Goal: Task Accomplishment & Management: Use online tool/utility

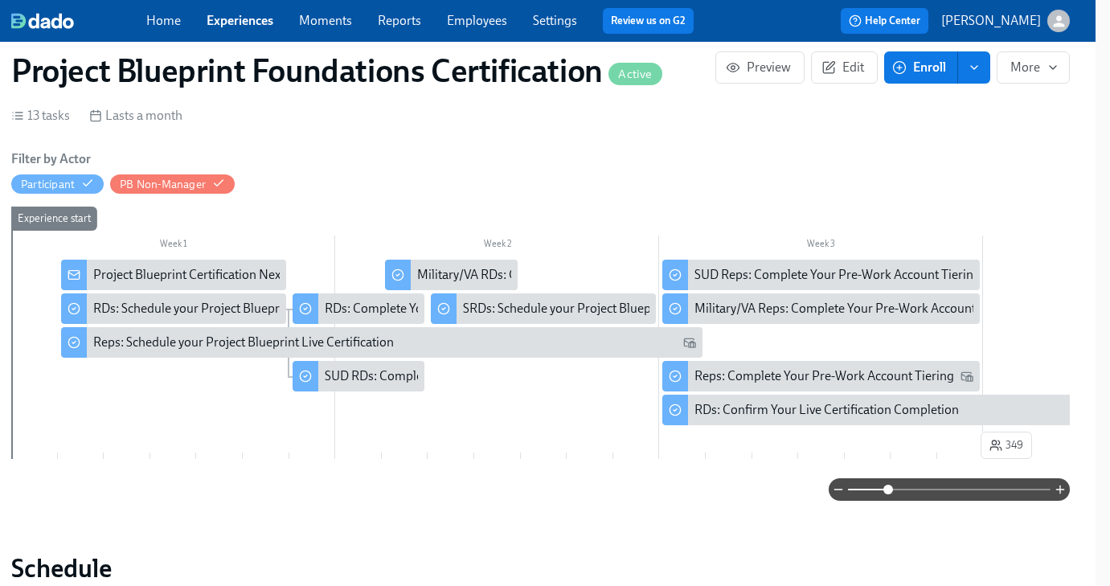
scroll to position [0, 1977]
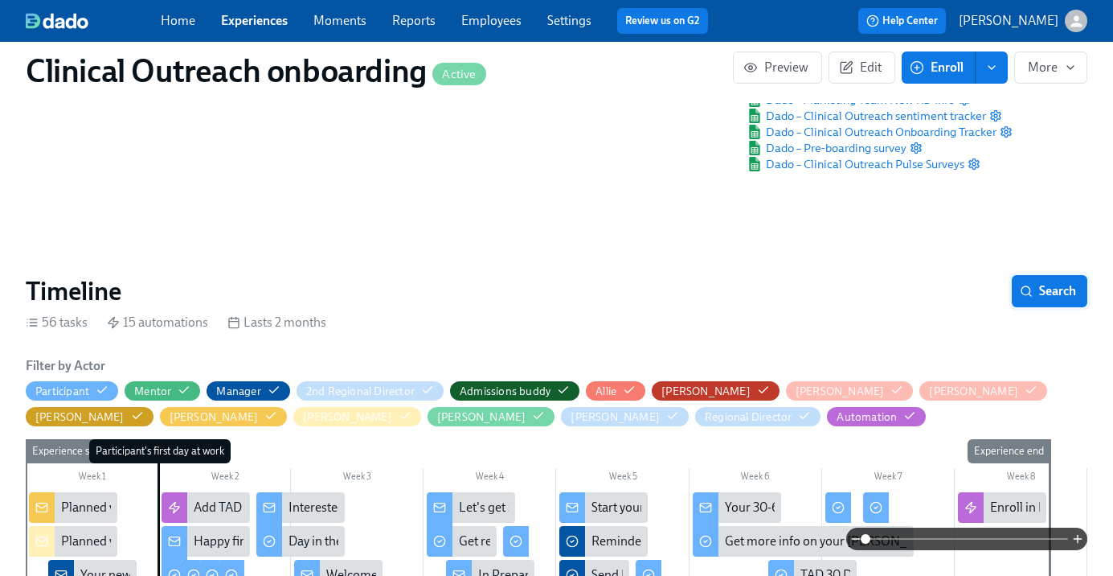
scroll to position [105, 0]
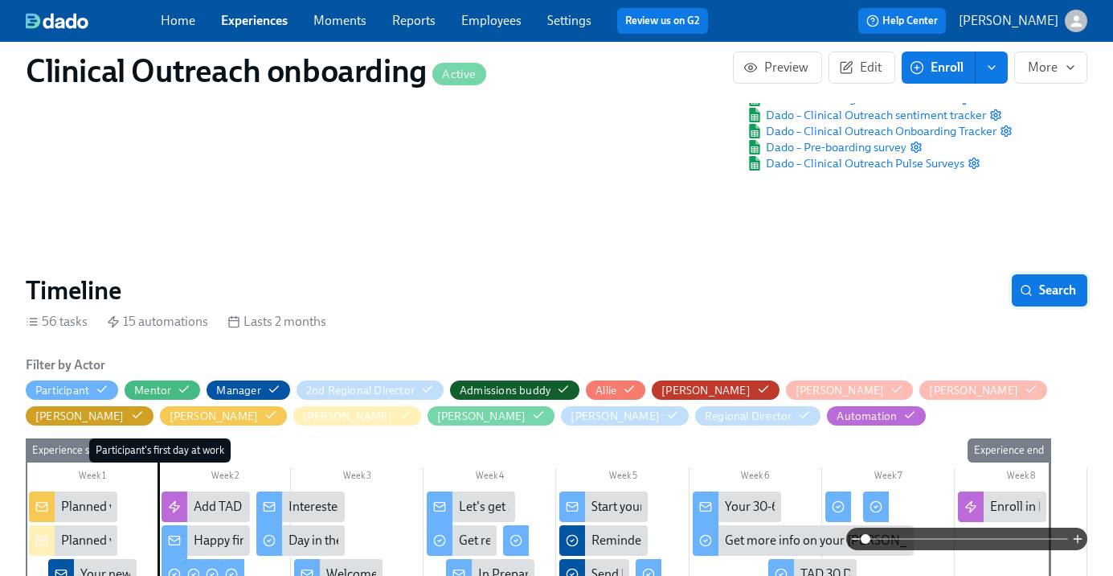
click at [1045, 277] on button "Search" at bounding box center [1050, 290] width 76 height 32
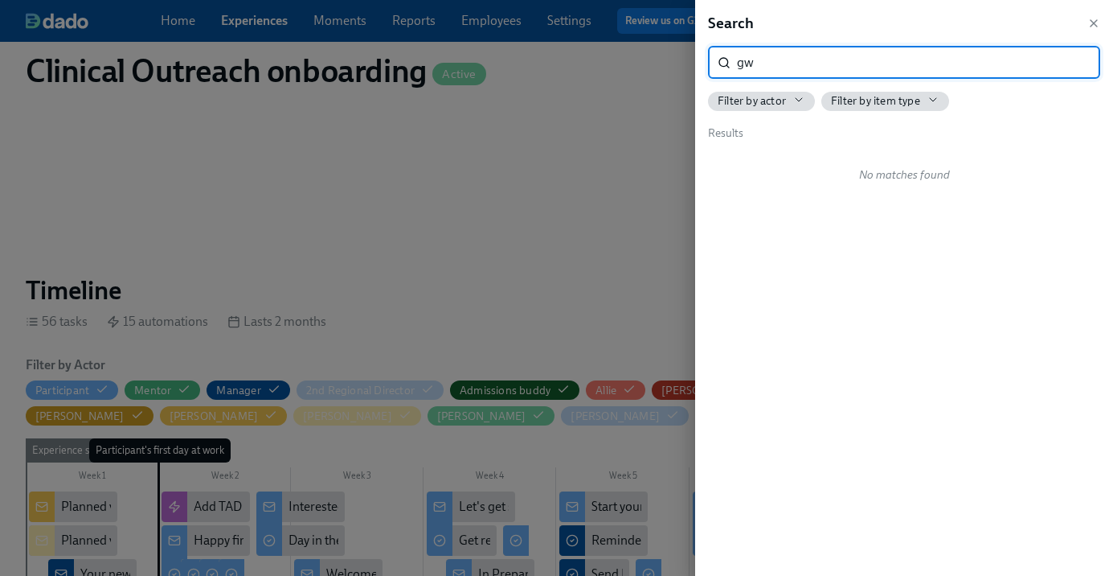
type input "g"
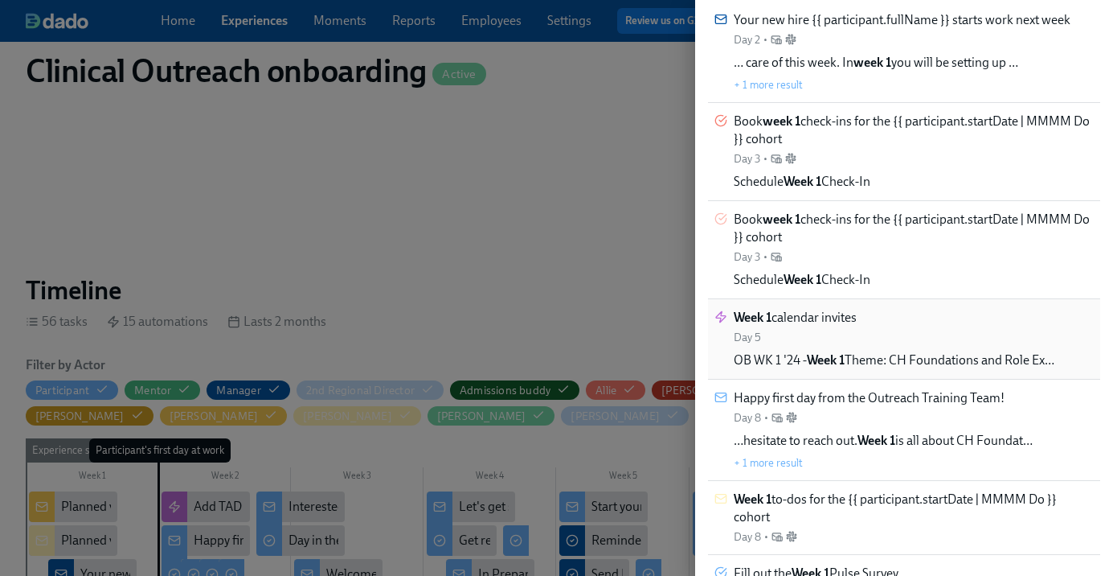
scroll to position [141, 0]
type input "week 1"
click at [916, 337] on div "Week 1 calendar invites Day 5 OB WK 1 '24 - Week 1 Theme: CH Foundations and Ro…" at bounding box center [894, 338] width 321 height 60
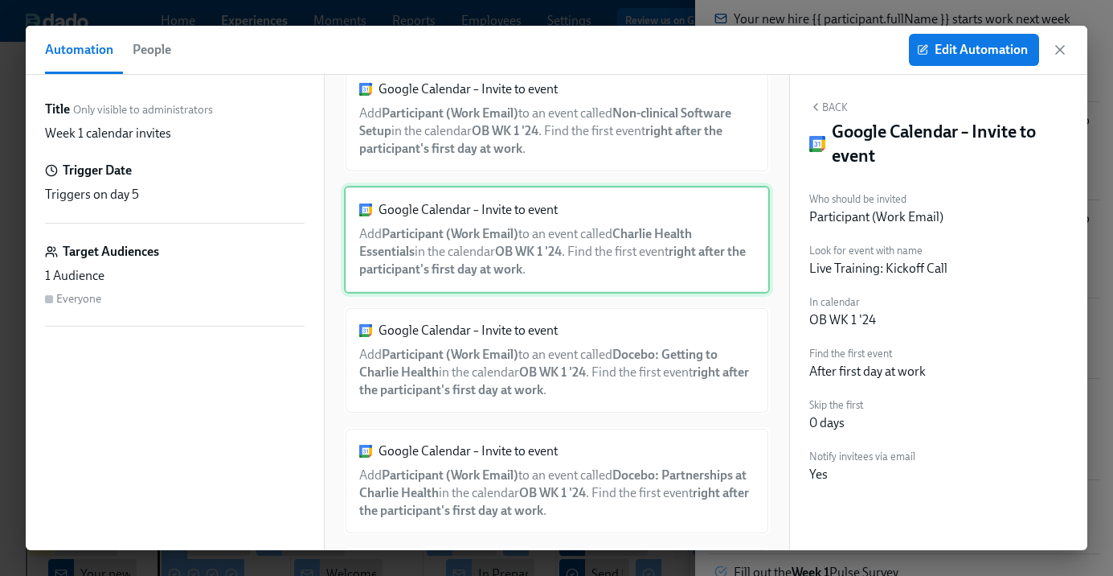
scroll to position [1498, 0]
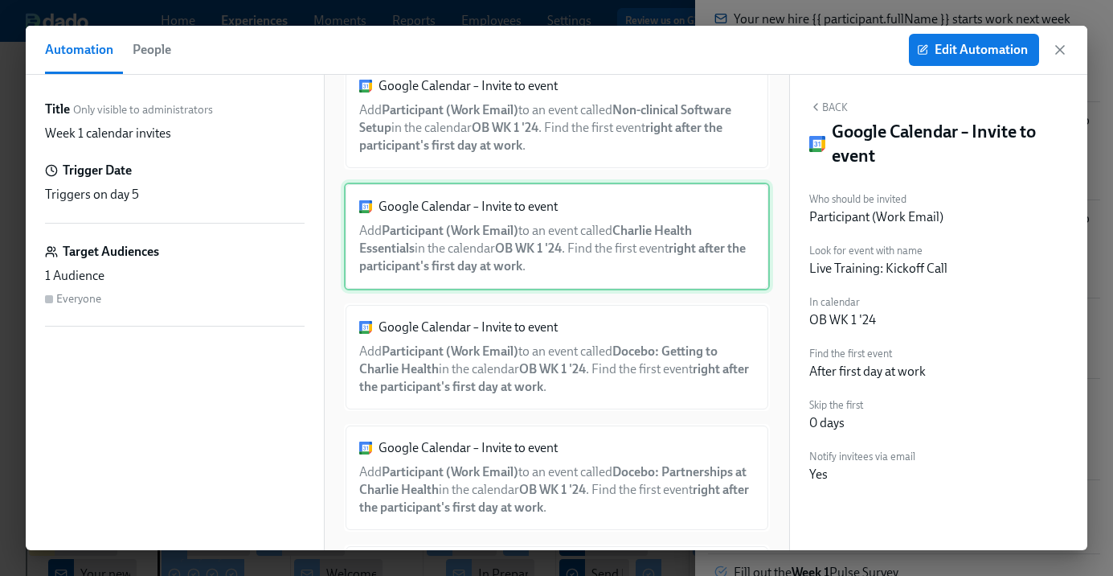
click at [703, 270] on div "Google Calendar – Invite to event Add Participant (Work Email) to an event call…" at bounding box center [557, 236] width 426 height 108
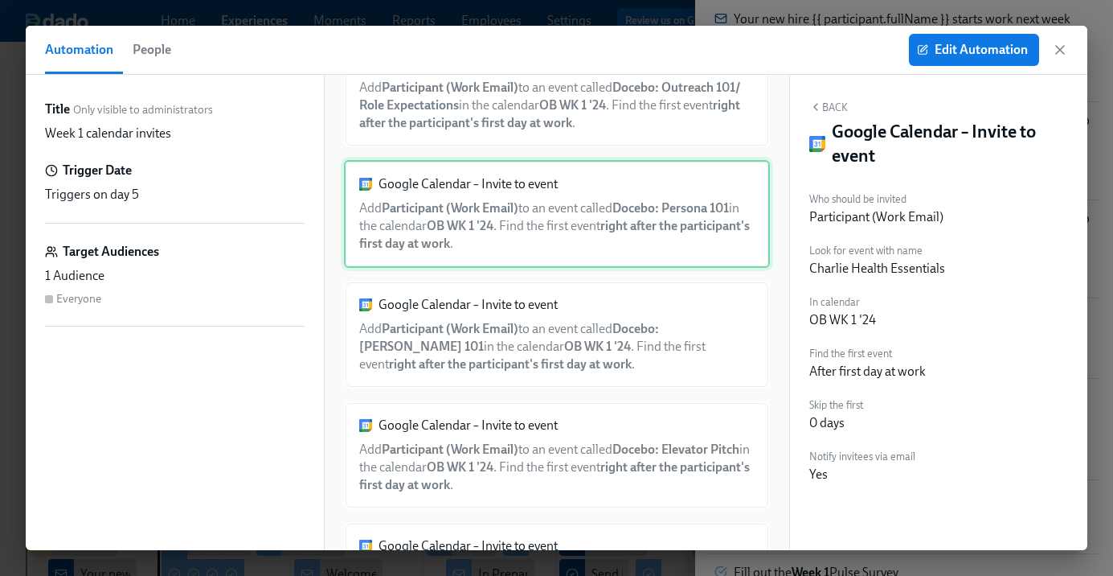
scroll to position [3212, 0]
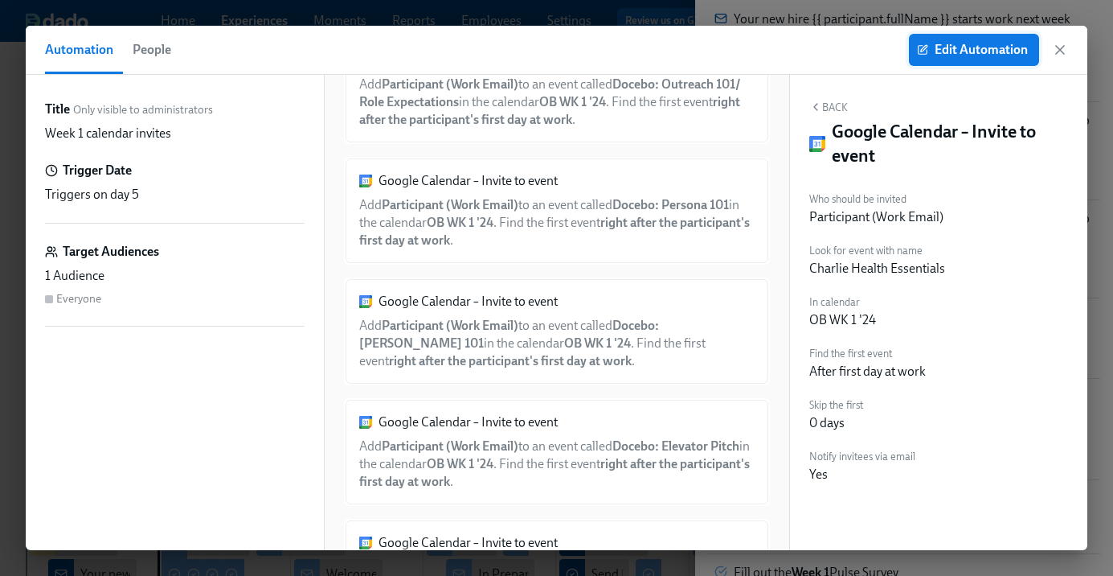
click at [951, 51] on span "Edit Automation" at bounding box center [974, 50] width 108 height 16
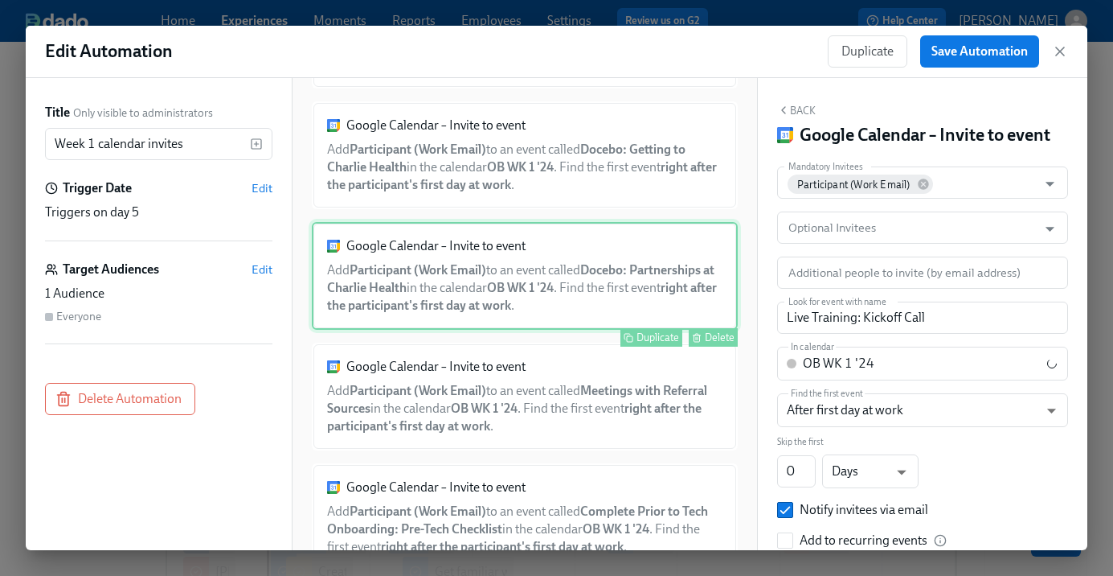
scroll to position [1704, 0]
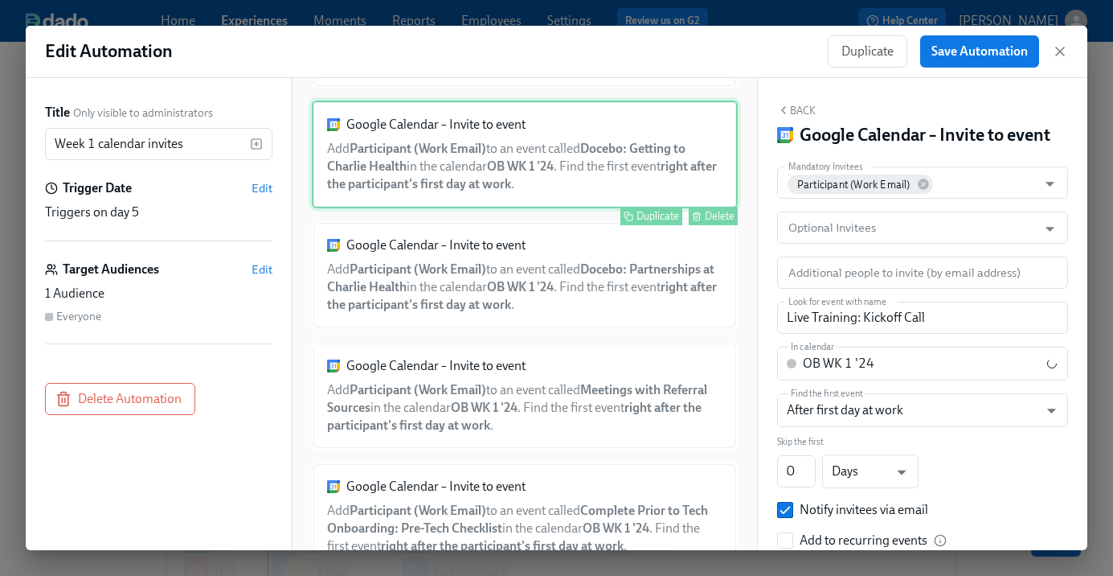
click at [628, 156] on div "Google Calendar – Invite to event Add Participant (Work Email) to an event call…" at bounding box center [525, 154] width 426 height 108
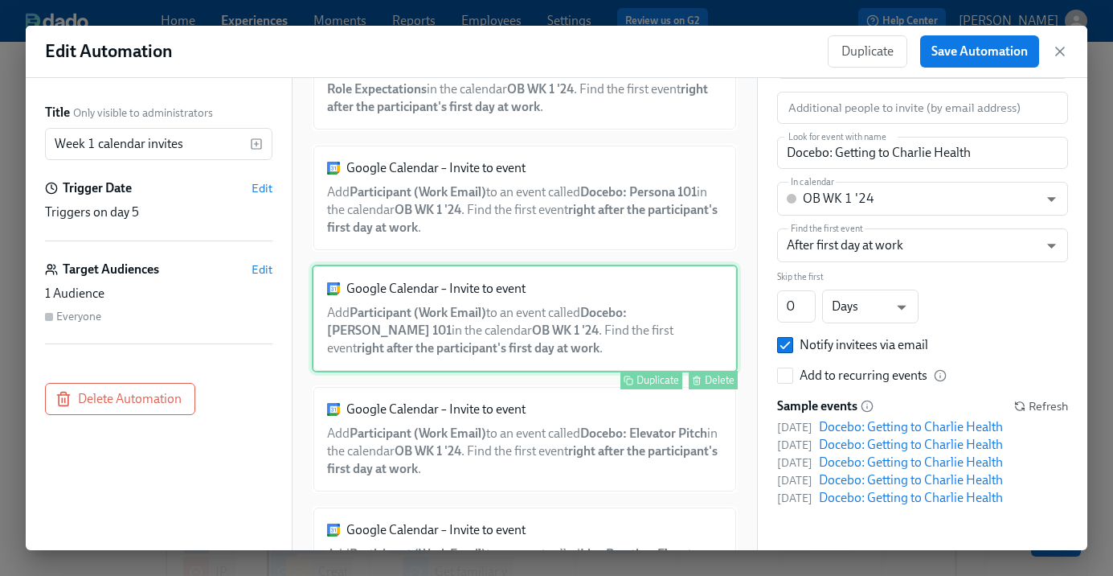
scroll to position [3229, 0]
click at [573, 342] on div "Google Calendar – Invite to event Add Participant (Work Email) to an event call…" at bounding box center [525, 318] width 426 height 108
type input "Docebo: [PERSON_NAME] 101"
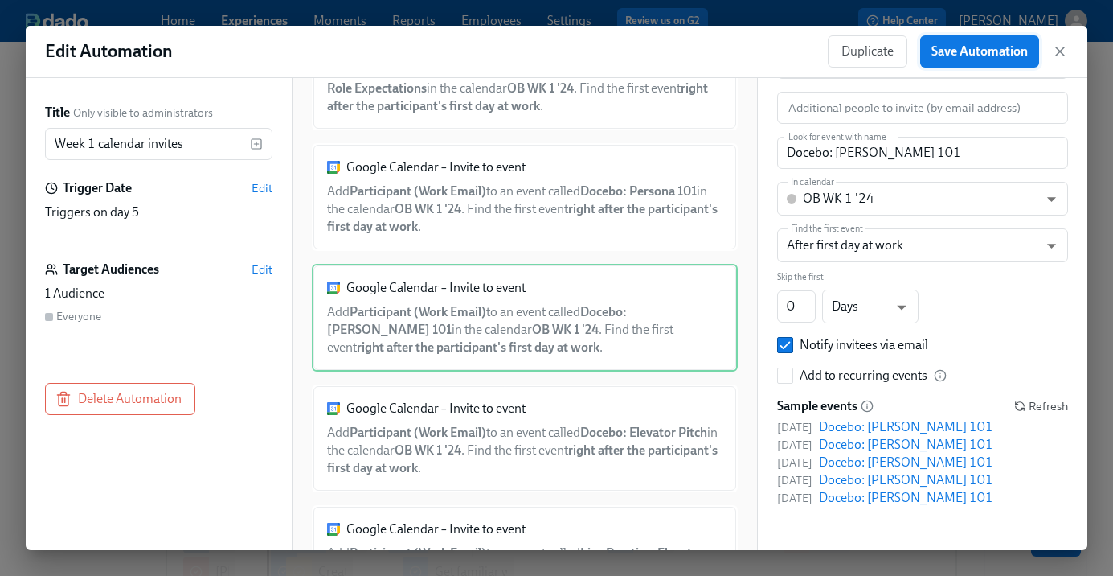
click at [1019, 58] on span "Save Automation" at bounding box center [980, 51] width 96 height 16
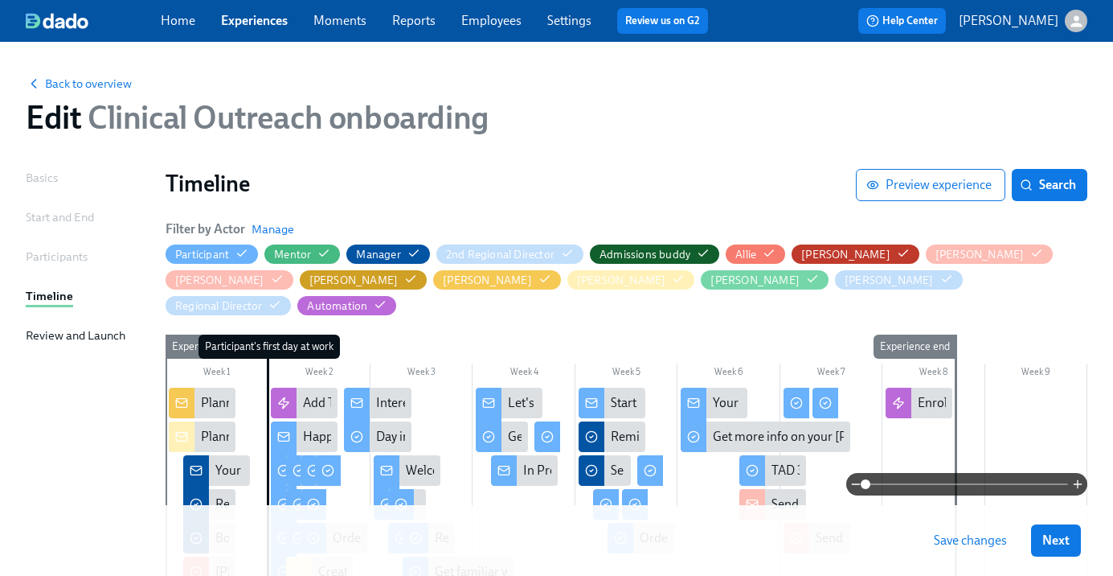
click at [965, 543] on span "Save changes" at bounding box center [970, 540] width 73 height 16
